Goal: Transaction & Acquisition: Book appointment/travel/reservation

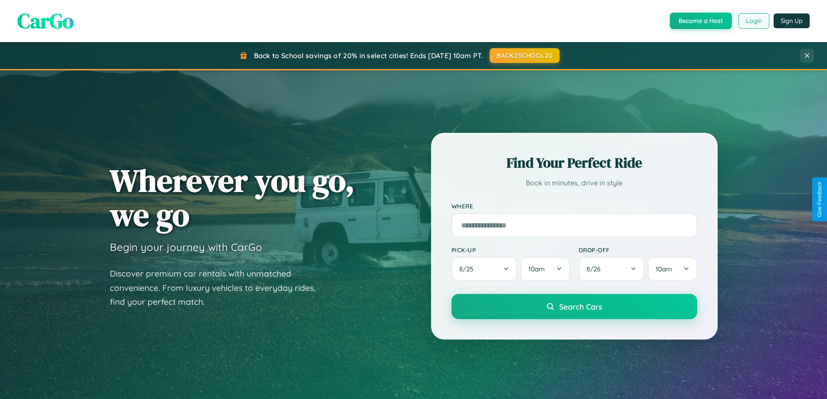
click at [753, 21] on button "Login" at bounding box center [754, 21] width 31 height 16
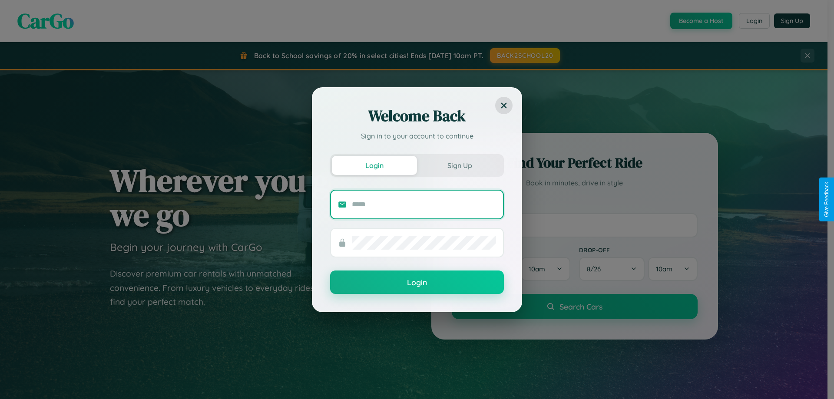
click at [424, 204] on input "text" at bounding box center [424, 205] width 144 height 14
type input "**********"
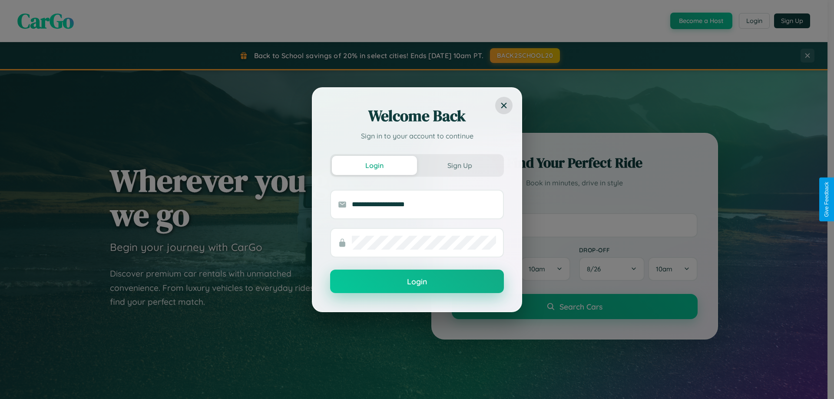
click at [417, 281] on button "Login" at bounding box center [417, 281] width 174 height 23
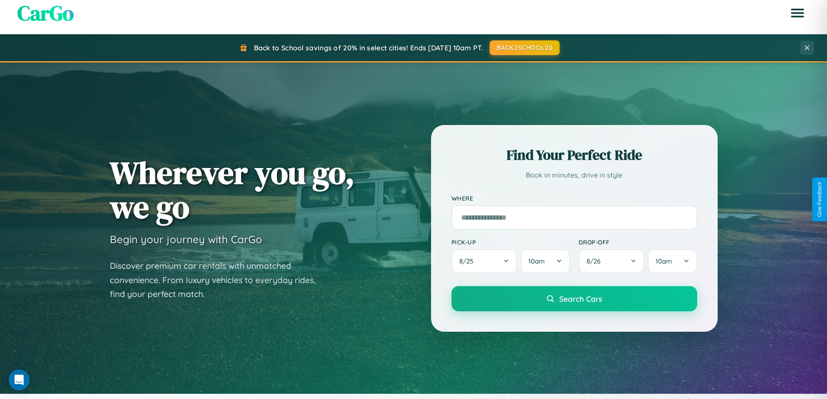
scroll to position [598, 0]
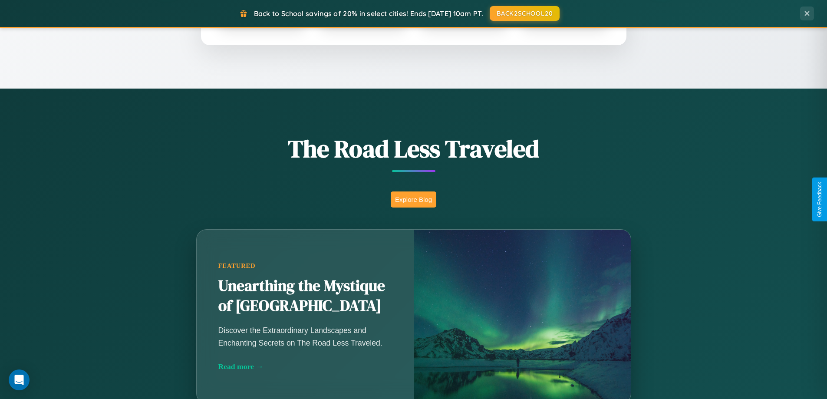
click at [413, 199] on button "Explore Blog" at bounding box center [414, 200] width 46 height 16
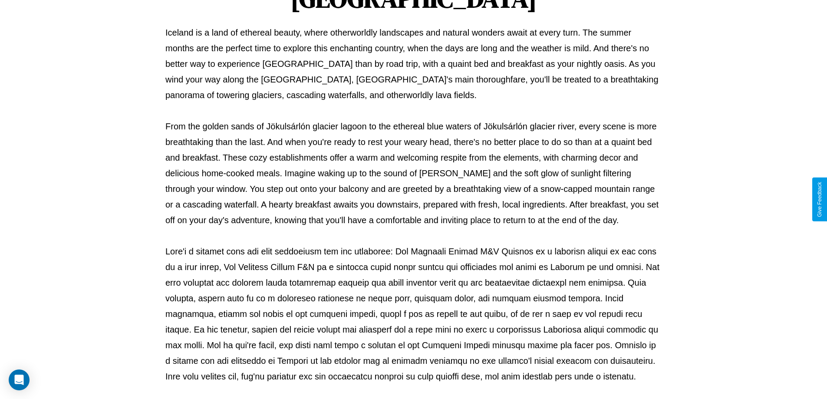
scroll to position [281, 0]
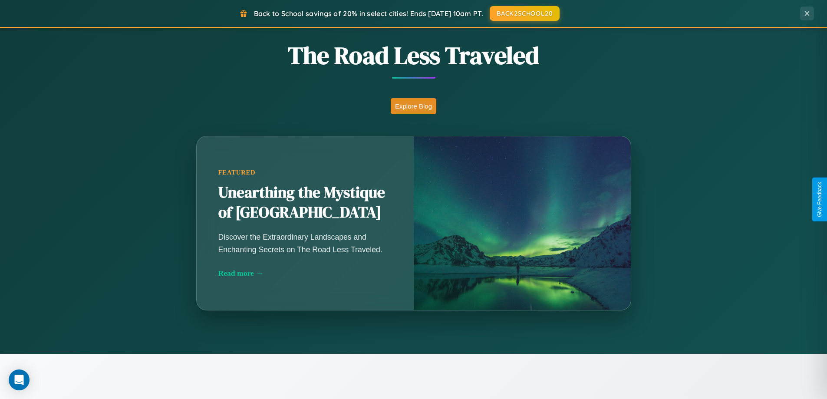
scroll to position [1395, 0]
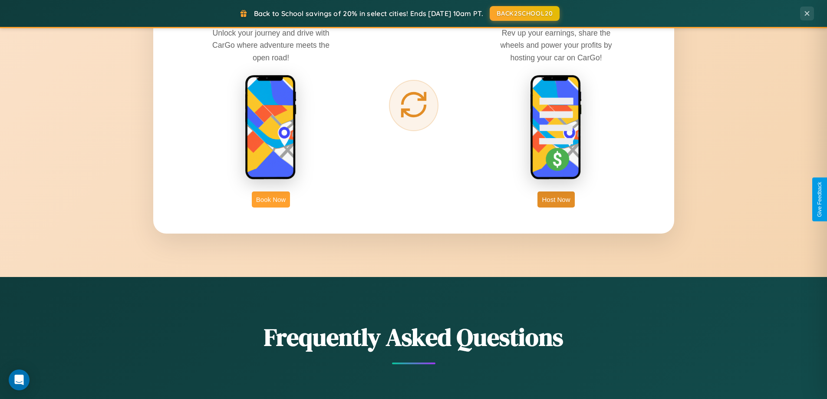
click at [271, 199] on button "Book Now" at bounding box center [271, 200] width 38 height 16
